Goal: Contribute content: Add original content to the website for others to see

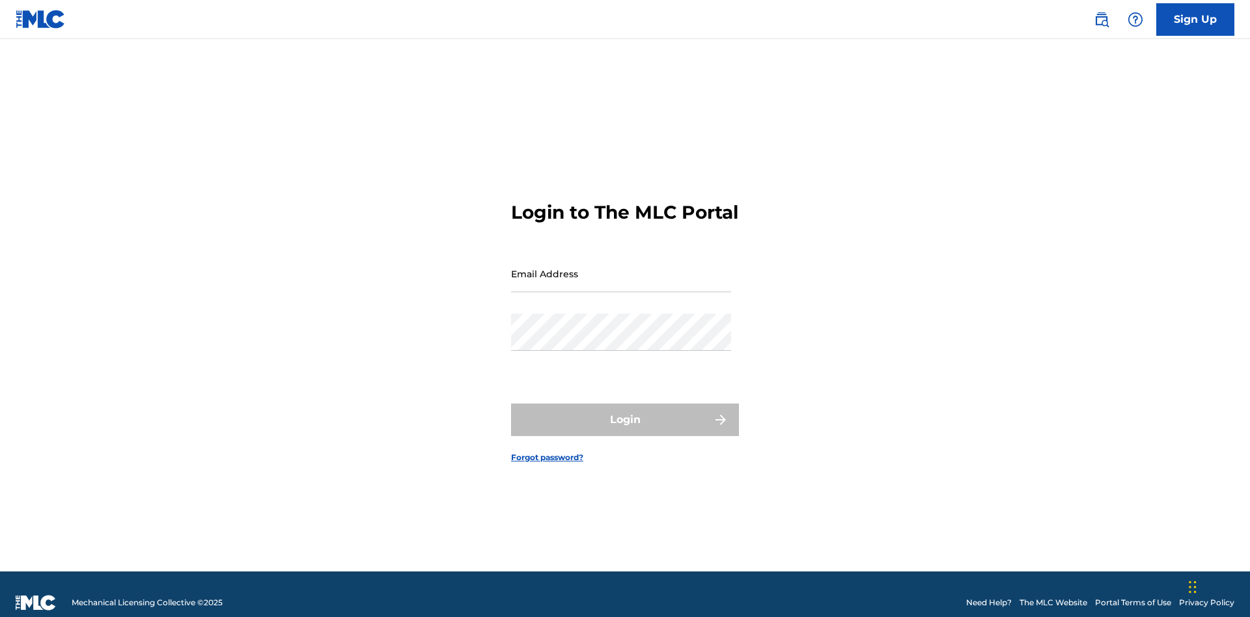
scroll to position [17, 0]
click at [621, 268] on input "Email Address" at bounding box center [621, 273] width 220 height 37
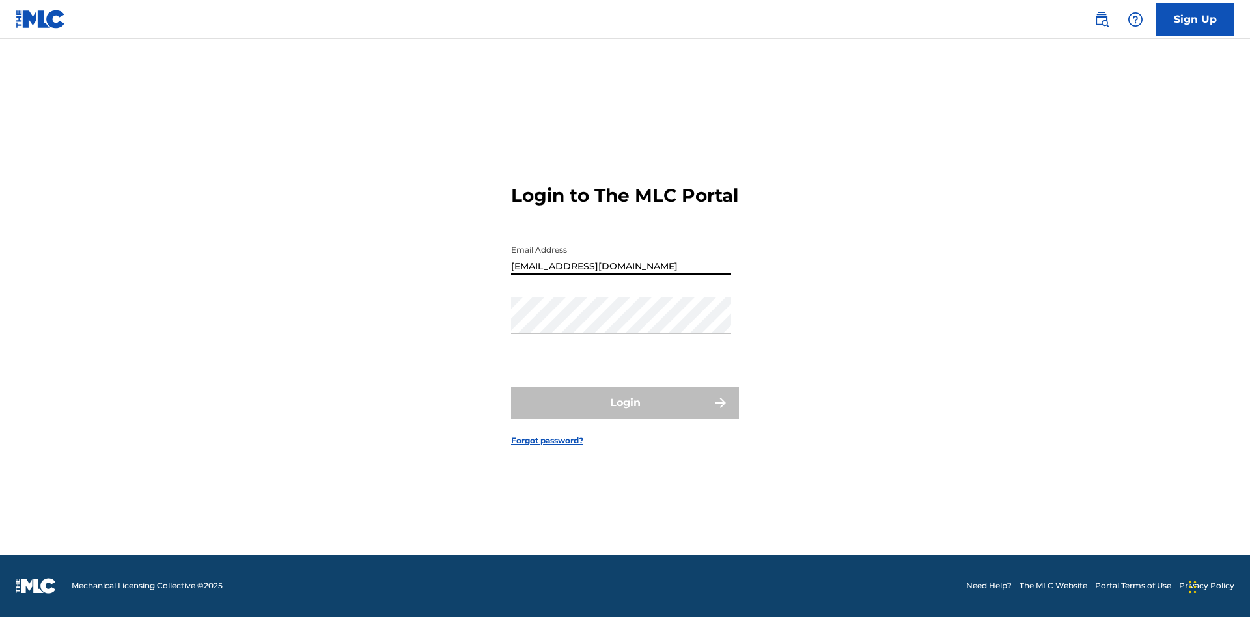
type input "[EMAIL_ADDRESS][DOMAIN_NAME]"
click at [625, 414] on button "Login" at bounding box center [625, 403] width 228 height 33
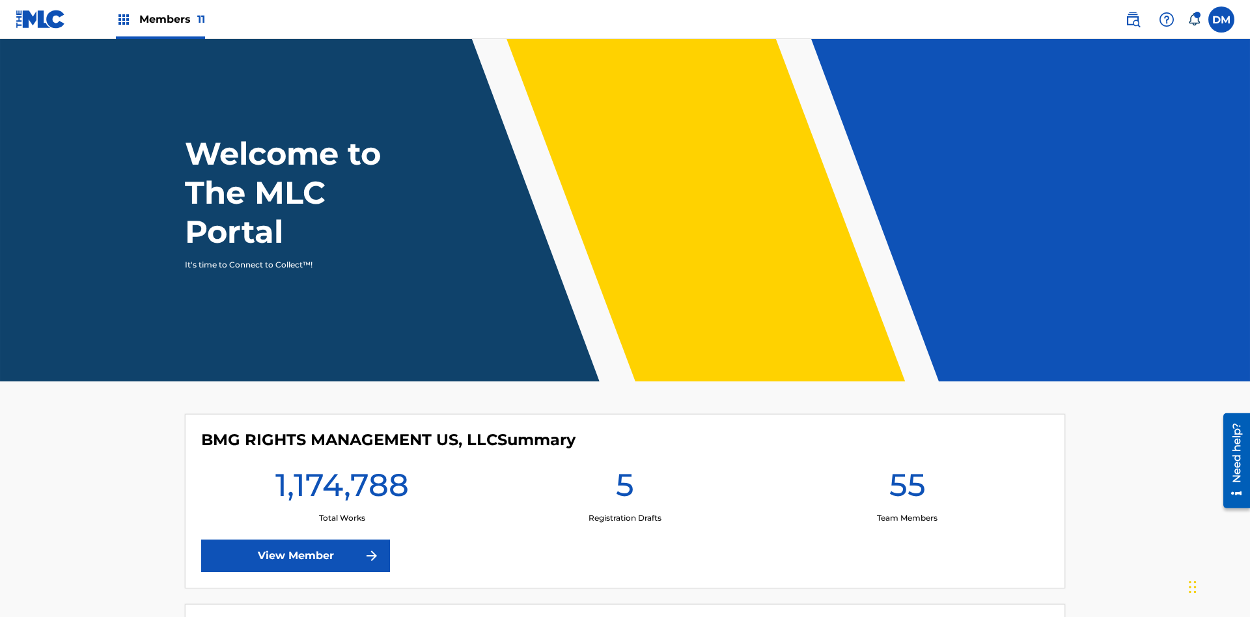
click at [160, 19] on span "Members 11" at bounding box center [172, 19] width 66 height 15
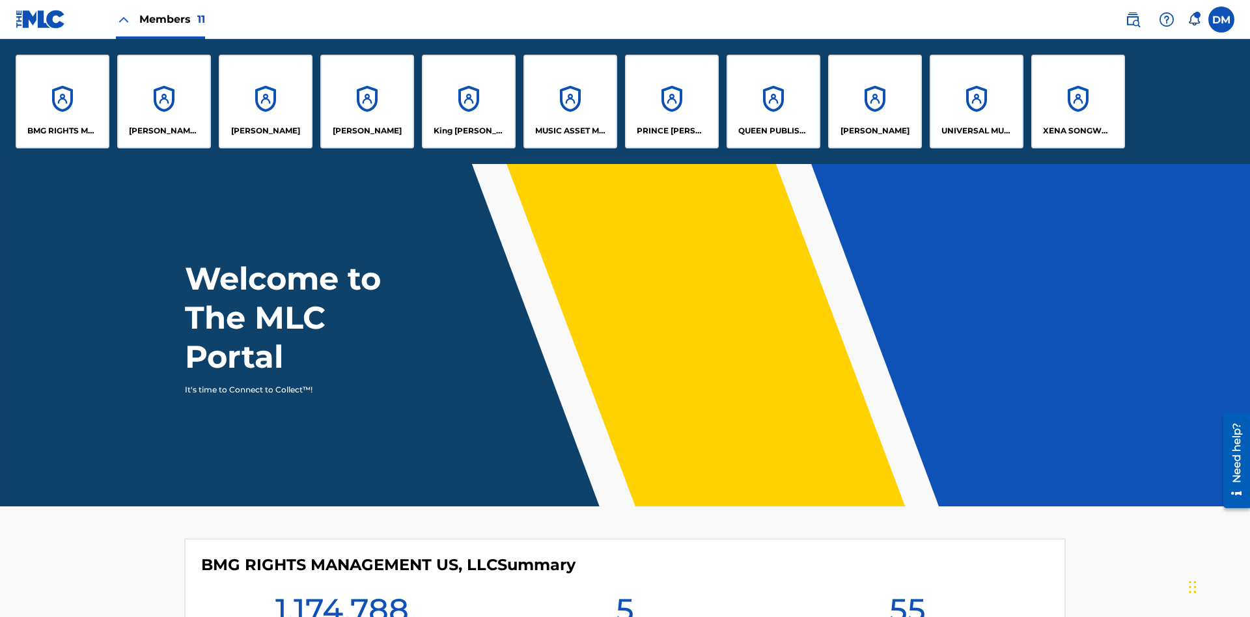
click at [976, 131] on p "UNIVERSAL MUSIC PUB GROUP" at bounding box center [976, 131] width 71 height 12
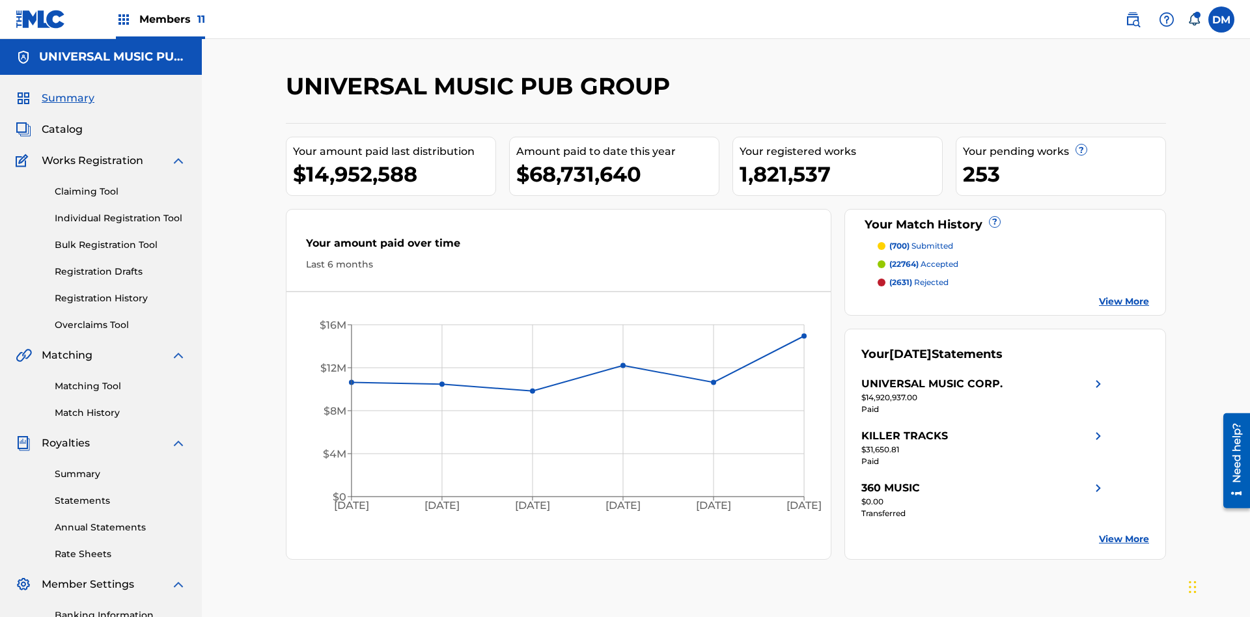
click at [120, 212] on link "Individual Registration Tool" at bounding box center [120, 219] width 131 height 14
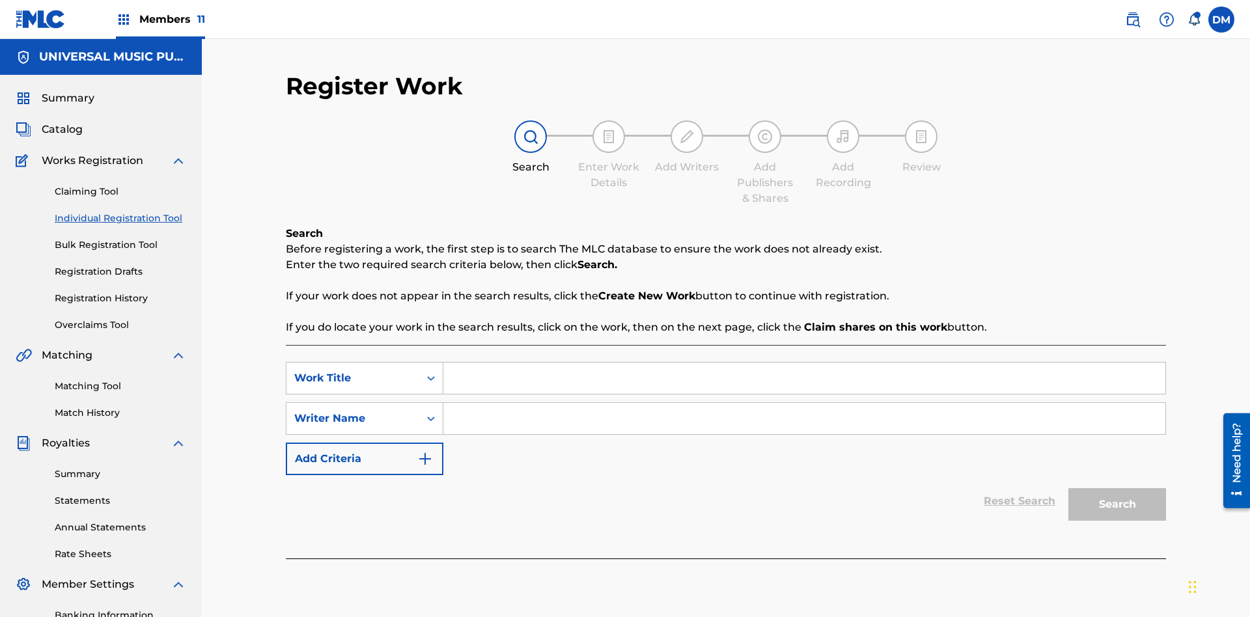
click at [804, 363] on input "Search Form" at bounding box center [804, 378] width 722 height 31
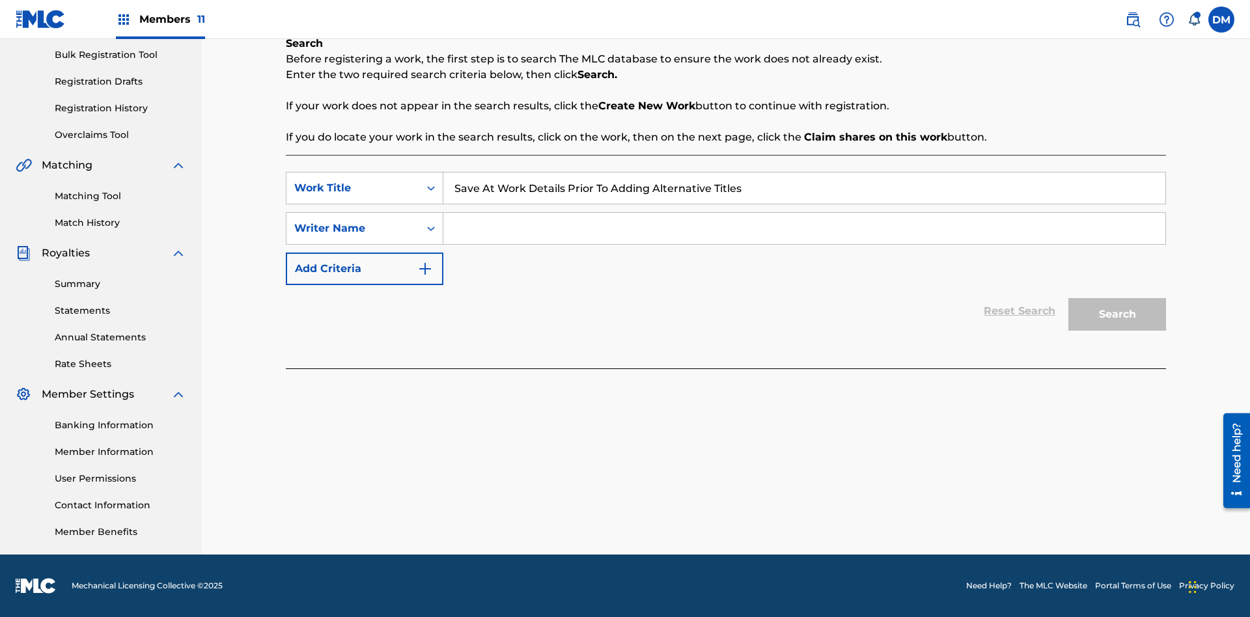
type input "Save At Work Details Prior To Adding Alternative Titles"
click at [804, 228] on input "Search Form" at bounding box center [804, 228] width 722 height 31
type input "QWERTYUIOP"
click at [1117, 314] on button "Search" at bounding box center [1117, 314] width 98 height 33
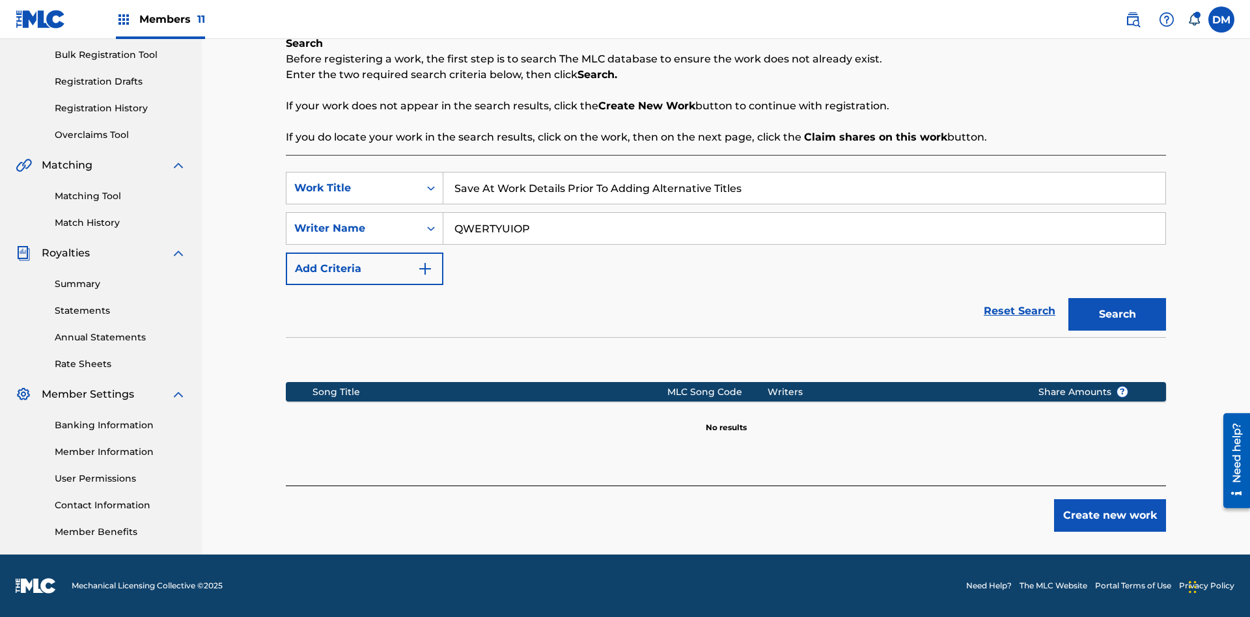
click at [1110, 516] on button "Create new work" at bounding box center [1110, 515] width 112 height 33
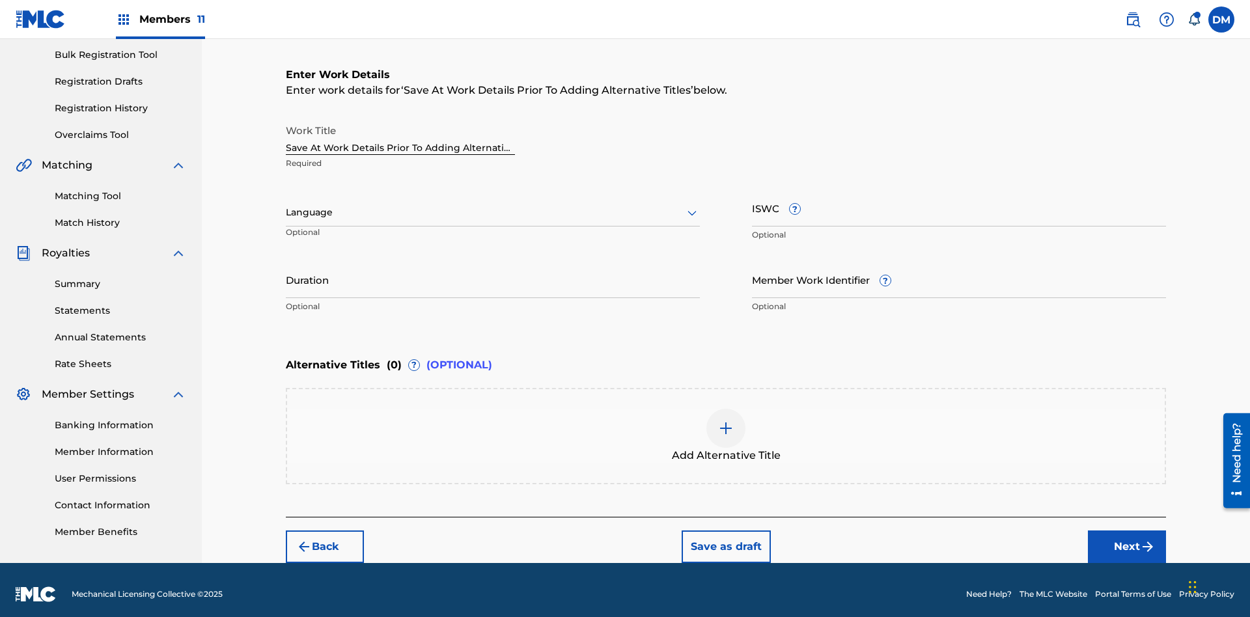
click at [493, 271] on input "Duration" at bounding box center [493, 279] width 414 height 37
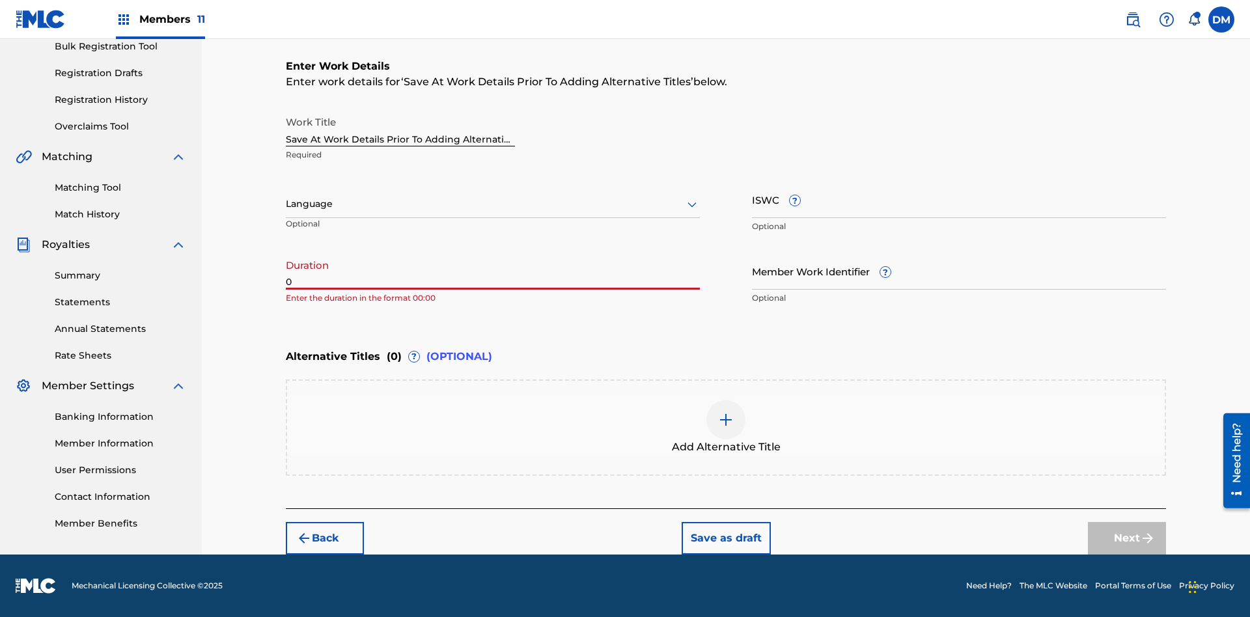
click at [493, 271] on input "0" at bounding box center [493, 271] width 414 height 37
type input "00:00"
click at [692, 204] on icon at bounding box center [692, 205] width 16 height 16
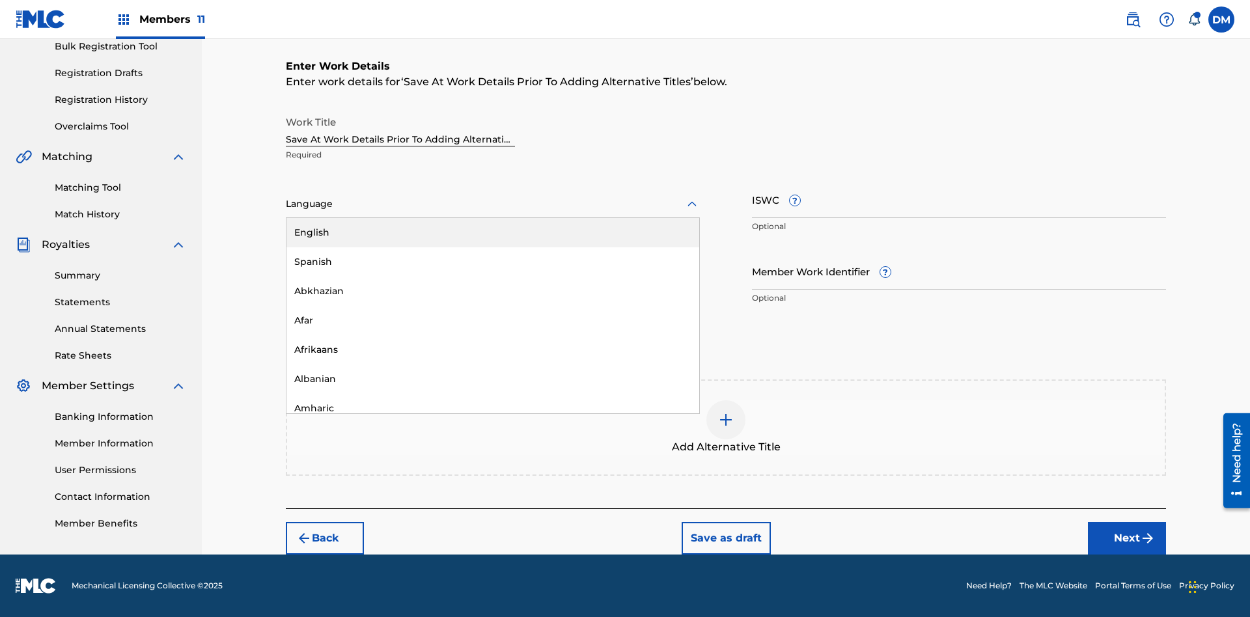
click at [493, 320] on div "Afar" at bounding box center [492, 320] width 413 height 29
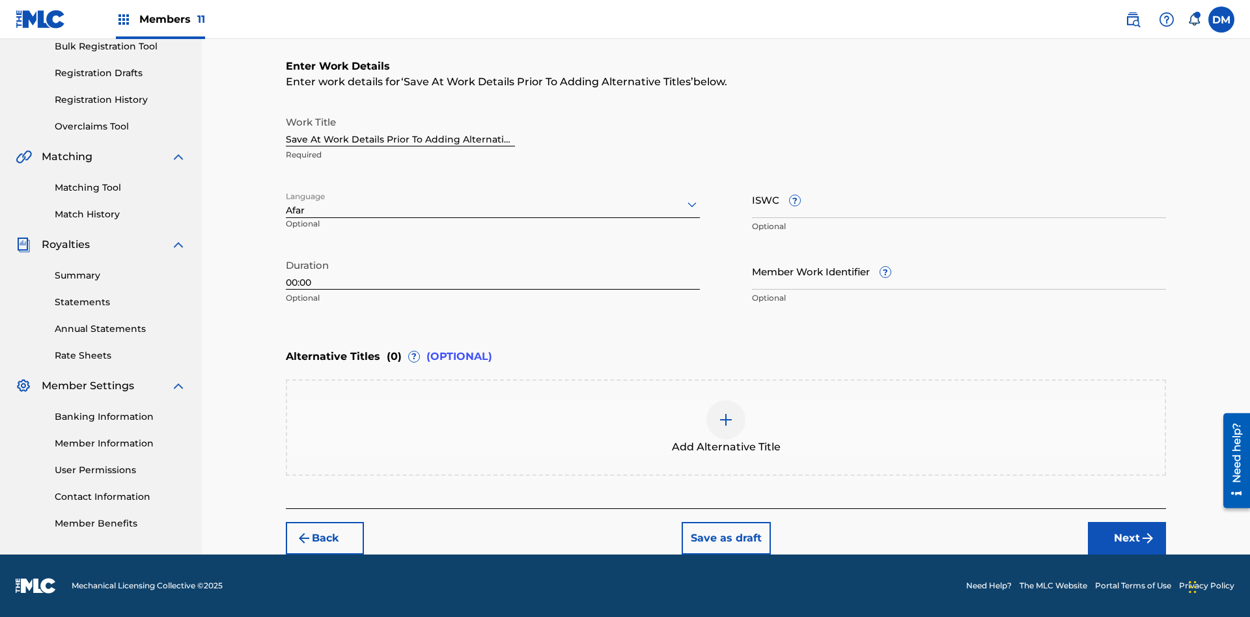
click at [959, 271] on input "Member Work Identifier ?" at bounding box center [959, 271] width 414 height 37
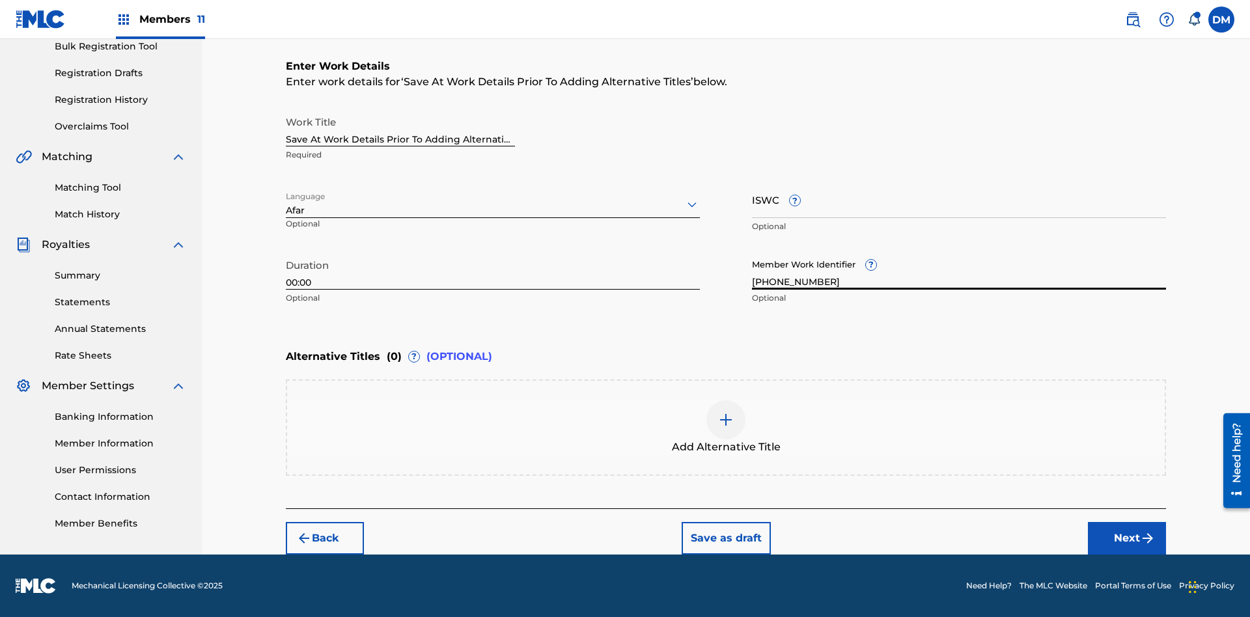
type input "2025.08.18.04"
click at [959, 199] on input "ISWC ?" at bounding box center [959, 199] width 414 height 37
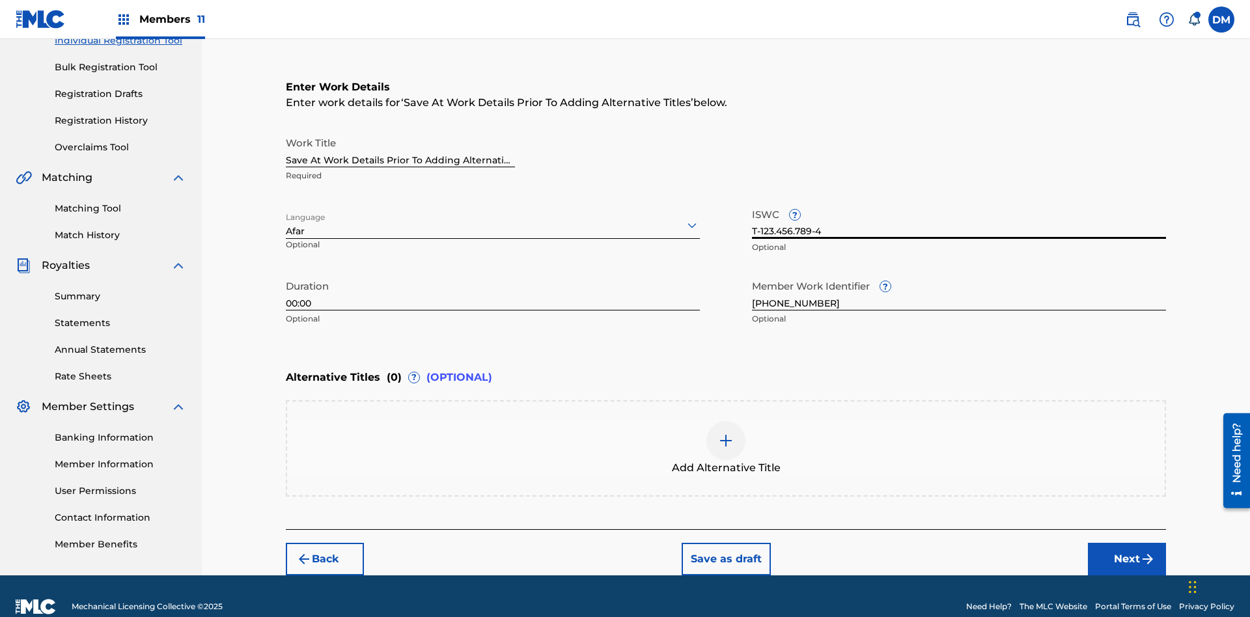
type input "T-123.456.789-4"
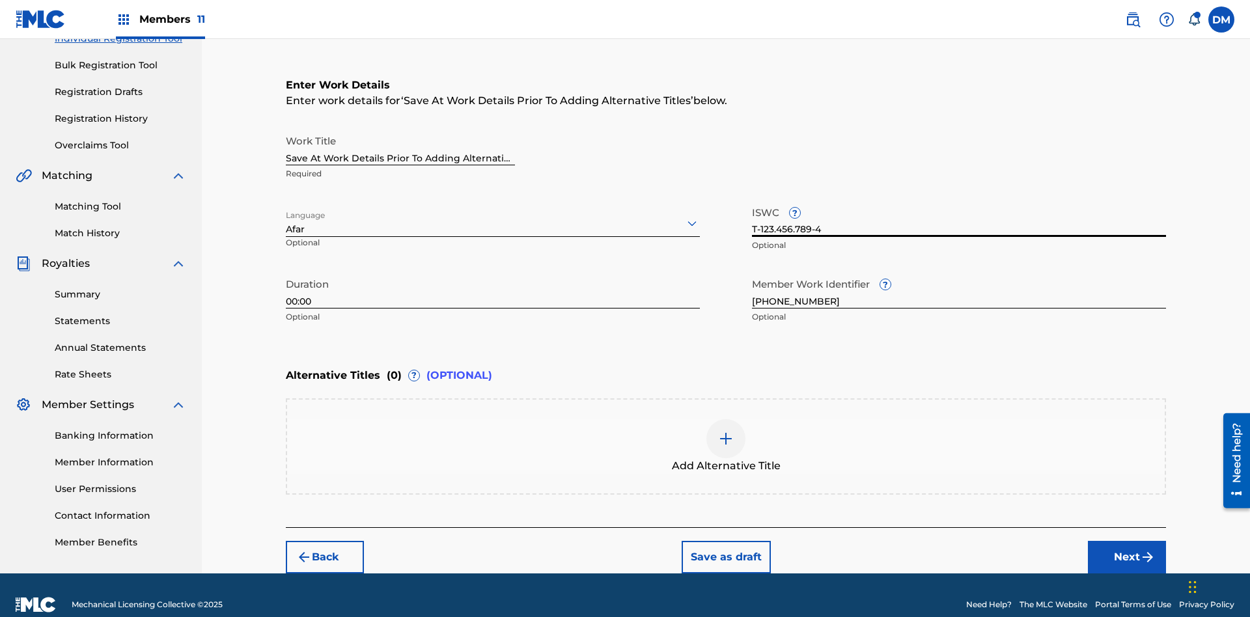
click at [725, 541] on button "Save as draft" at bounding box center [726, 557] width 89 height 33
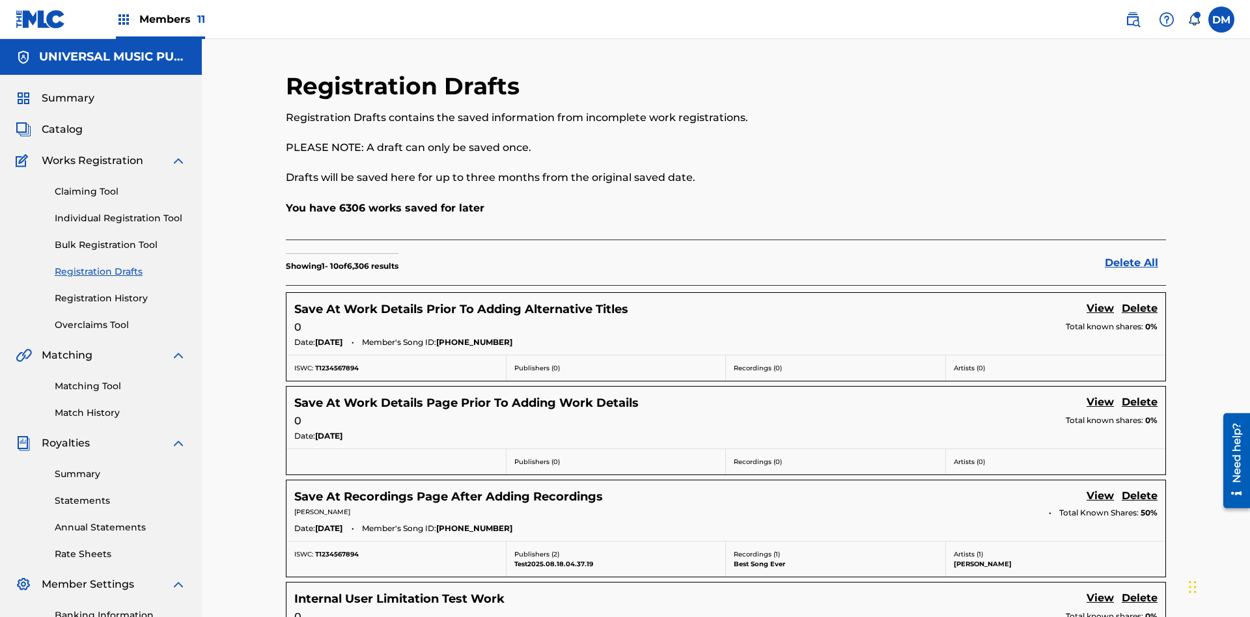
click at [1100, 301] on link "View" at bounding box center [1099, 310] width 27 height 18
